Goal: Task Accomplishment & Management: Manage account settings

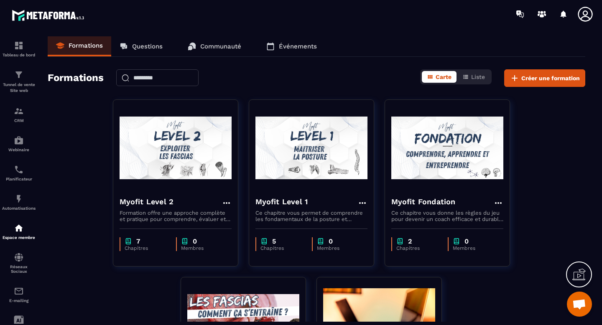
scroll to position [5081, 0]
click at [23, 80] on img at bounding box center [19, 75] width 10 height 10
click at [10, 77] on div "Tunnel de vente Site web" at bounding box center [18, 82] width 33 height 24
click at [18, 75] on img at bounding box center [19, 75] width 10 height 10
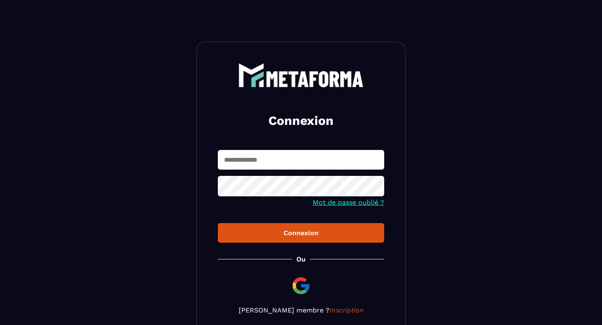
click at [259, 163] on input "text" at bounding box center [301, 160] width 166 height 20
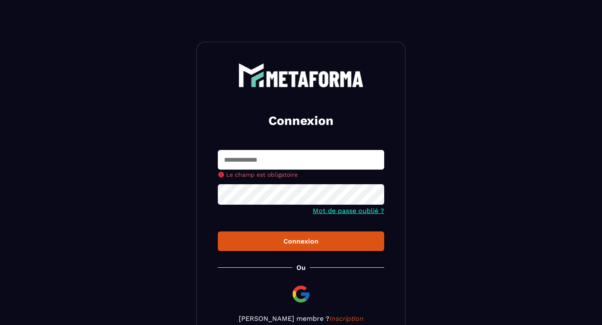
type input "**********"
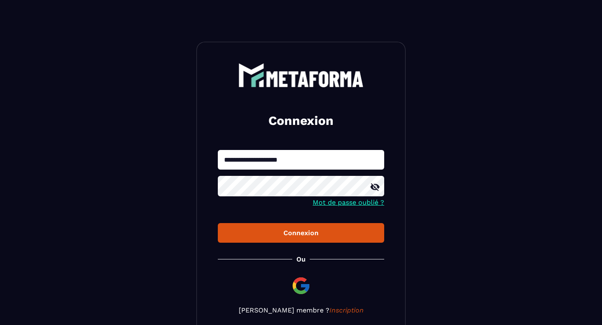
click at [285, 236] on div "Connexion" at bounding box center [300, 233] width 153 height 8
